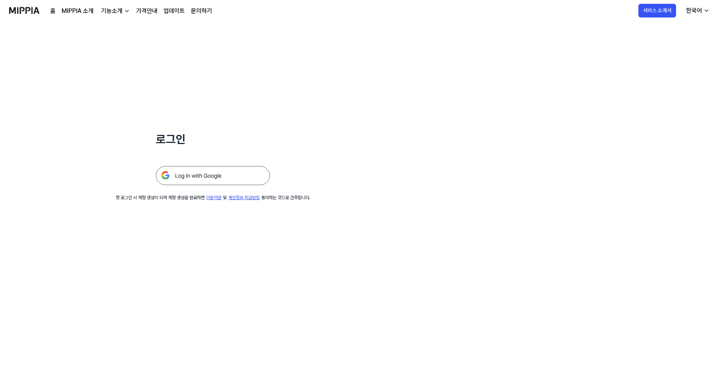
click at [242, 183] on img at bounding box center [213, 175] width 114 height 19
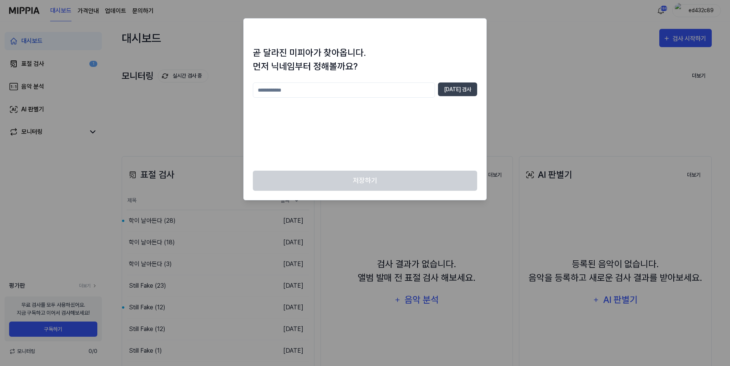
click at [432, 138] on div "[DATE] 검사" at bounding box center [365, 122] width 224 height 79
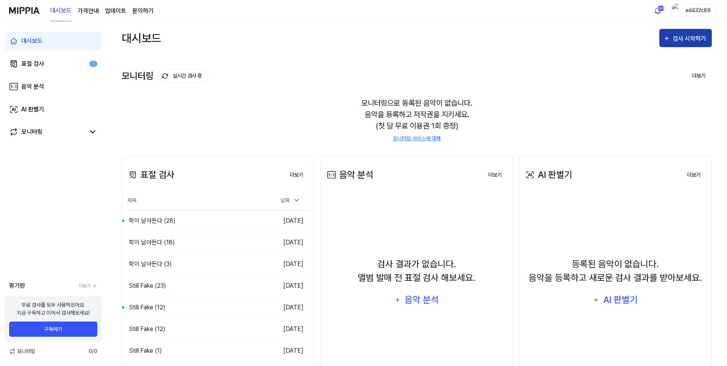
click at [710, 41] on button "검사 시작하기" at bounding box center [685, 38] width 52 height 18
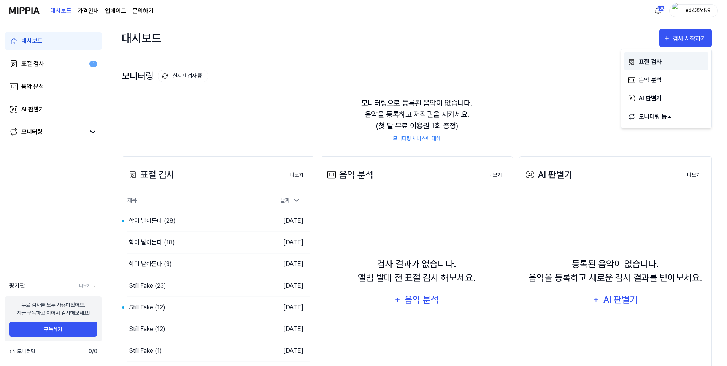
click at [652, 60] on div "표절 검사" at bounding box center [672, 62] width 66 height 10
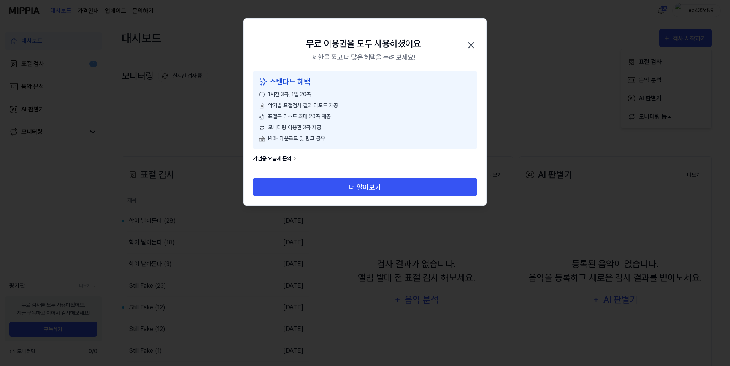
click at [470, 44] on icon "button" at bounding box center [471, 45] width 6 height 6
